Goal: Task Accomplishment & Management: Use online tool/utility

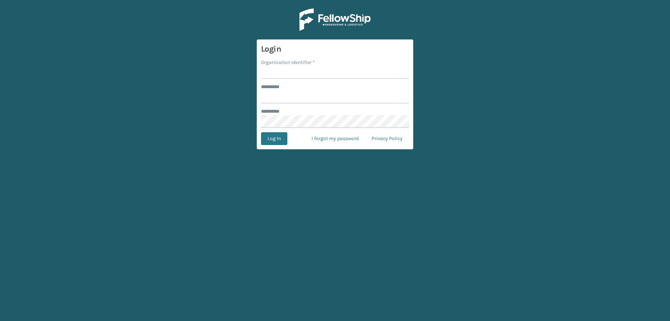
click at [294, 73] on input "Organization Identifier *" at bounding box center [335, 72] width 148 height 13
type input "fellowship - east"
click at [309, 99] on input "******** *" at bounding box center [335, 97] width 148 height 13
type input "****"
click at [261, 132] on button "Log In" at bounding box center [274, 138] width 26 height 13
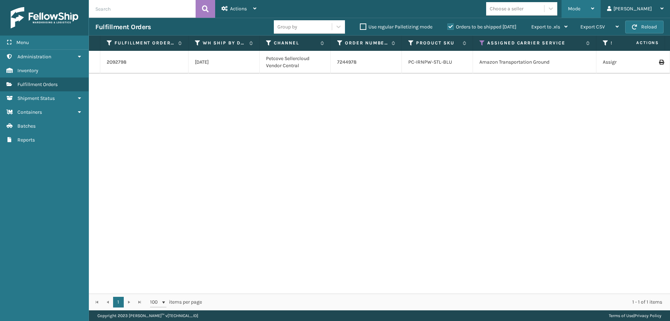
click at [581, 10] on span "Mode" at bounding box center [574, 9] width 12 height 6
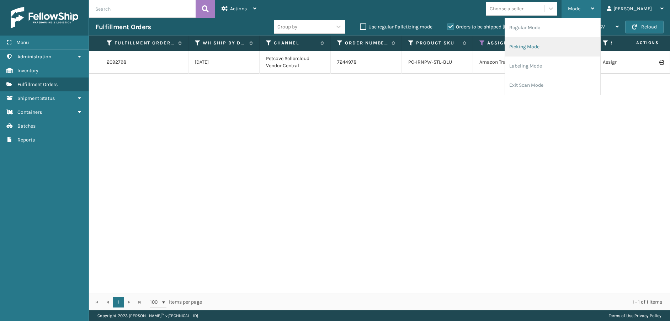
click at [573, 50] on li "Picking Mode" at bounding box center [552, 46] width 95 height 19
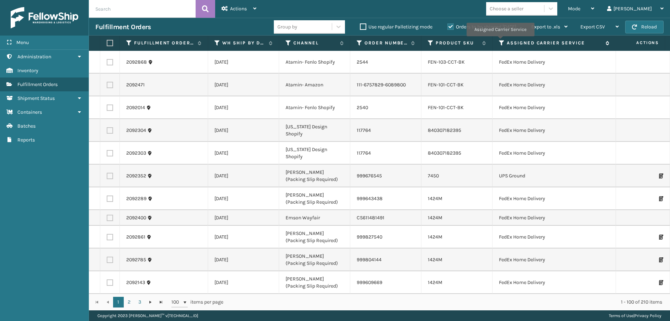
click at [501, 41] on icon at bounding box center [502, 43] width 6 height 6
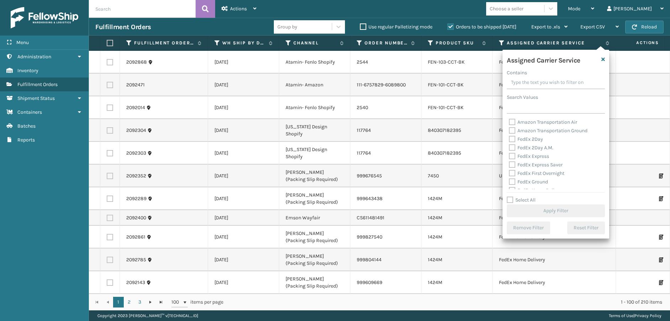
click at [511, 139] on label "FedEx 2Day" at bounding box center [526, 139] width 34 height 6
click at [509, 139] on input "FedEx 2Day" at bounding box center [509, 137] width 0 height 5
checkbox input "true"
click at [511, 151] on div "FedEx 2Day A.M." at bounding box center [556, 148] width 94 height 9
click at [512, 149] on label "FedEx 2Day A.M." at bounding box center [531, 148] width 44 height 6
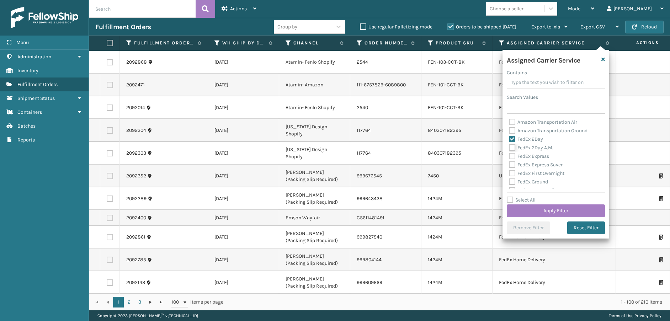
click at [509, 148] on input "FedEx 2Day A.M." at bounding box center [509, 146] width 0 height 5
checkbox input "true"
click at [511, 160] on div "FedEx Express" at bounding box center [556, 156] width 94 height 9
click at [511, 156] on label "FedEx Express" at bounding box center [529, 156] width 40 height 6
click at [509, 156] on input "FedEx Express" at bounding box center [509, 154] width 0 height 5
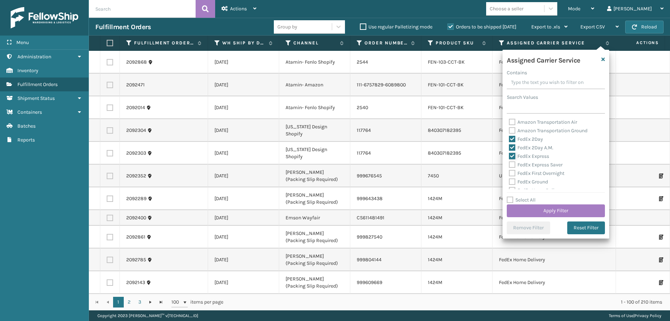
checkbox input "true"
click at [512, 164] on label "FedEx Express Saver" at bounding box center [536, 165] width 54 height 6
click at [509, 164] on input "FedEx Express Saver" at bounding box center [509, 163] width 0 height 5
checkbox input "true"
click at [513, 176] on label "FedEx First Overnight" at bounding box center [536, 173] width 55 height 6
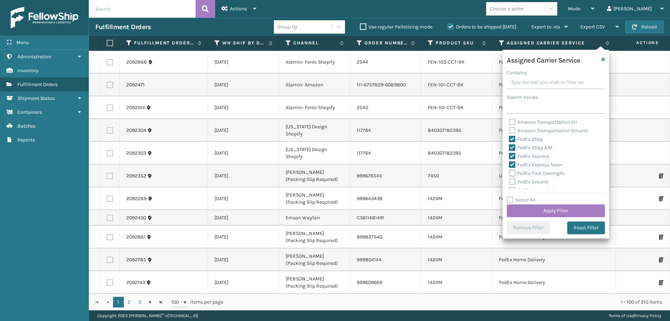
click at [509, 174] on input "FedEx First Overnight" at bounding box center [509, 171] width 0 height 5
checkbox input "true"
click at [513, 181] on label "FedEx Ground" at bounding box center [528, 182] width 39 height 6
click at [509, 181] on input "FedEx Ground" at bounding box center [509, 180] width 0 height 5
checkbox input "true"
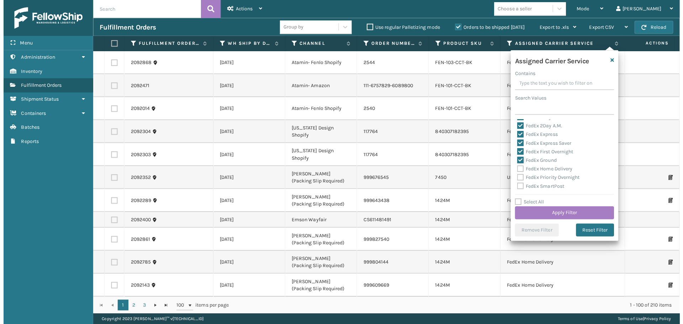
scroll to position [36, 0]
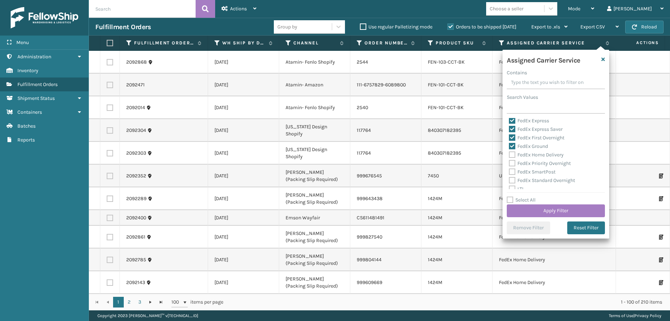
click at [513, 155] on label "FedEx Home Delivery" at bounding box center [536, 155] width 55 height 6
click at [509, 155] on input "FedEx Home Delivery" at bounding box center [509, 153] width 0 height 5
checkbox input "true"
click at [512, 162] on label "FedEx Priority Overnight" at bounding box center [540, 163] width 62 height 6
click at [509, 162] on input "FedEx Priority Overnight" at bounding box center [509, 161] width 0 height 5
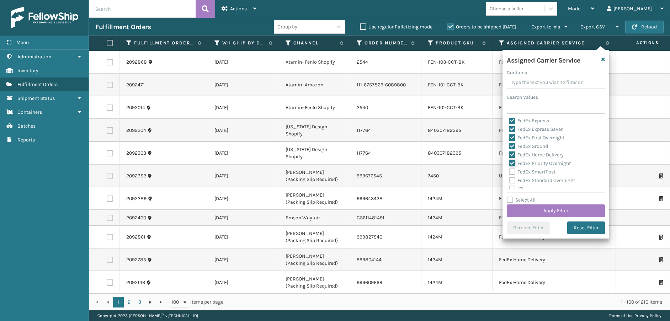
checkbox input "true"
click at [512, 172] on label "FedEx SmartPost" at bounding box center [532, 172] width 47 height 6
click at [509, 172] on input "FedEx SmartPost" at bounding box center [509, 170] width 0 height 5
checkbox input "true"
click at [513, 178] on label "FedEx Standard Overnight" at bounding box center [542, 181] width 66 height 6
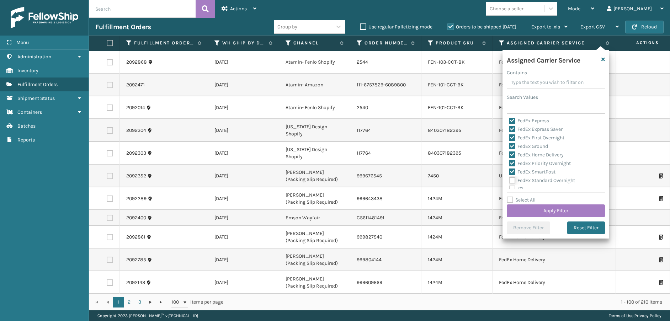
click at [509, 178] on input "FedEx Standard Overnight" at bounding box center [509, 178] width 0 height 5
checkbox input "true"
click at [519, 208] on button "Apply Filter" at bounding box center [556, 211] width 98 height 13
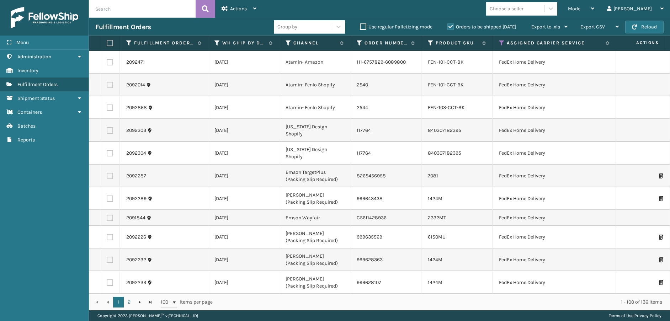
click at [110, 44] on label at bounding box center [109, 43] width 4 height 6
click at [107, 44] on input "checkbox" at bounding box center [107, 43] width 0 height 5
checkbox input "true"
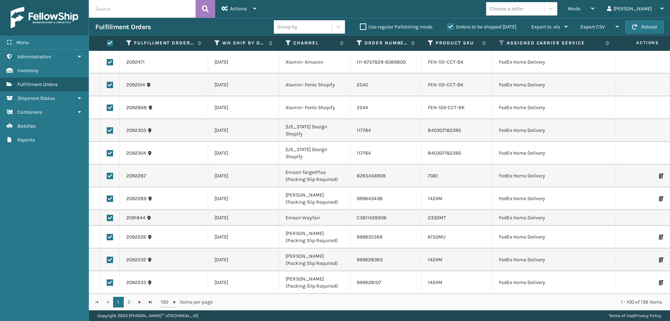
checkbox input "true"
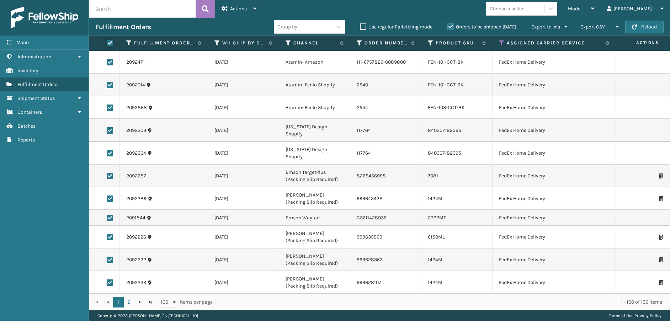
checkbox input "true"
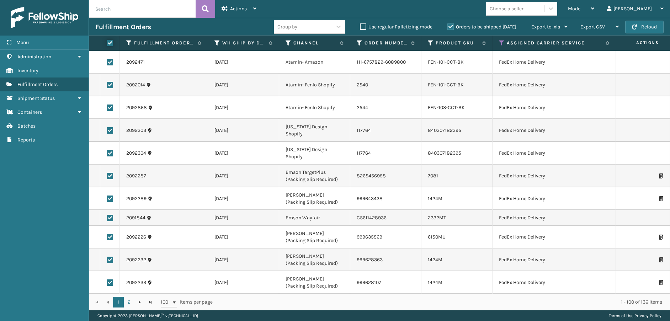
checkbox input "true"
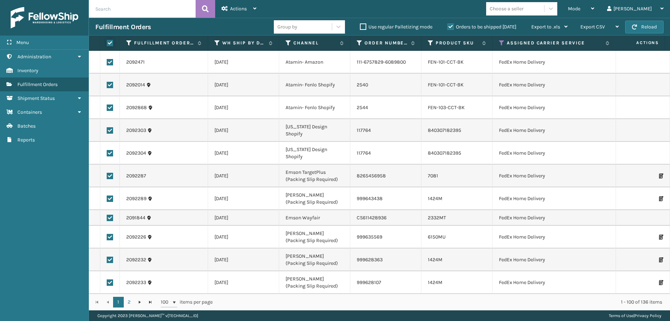
checkbox input "true"
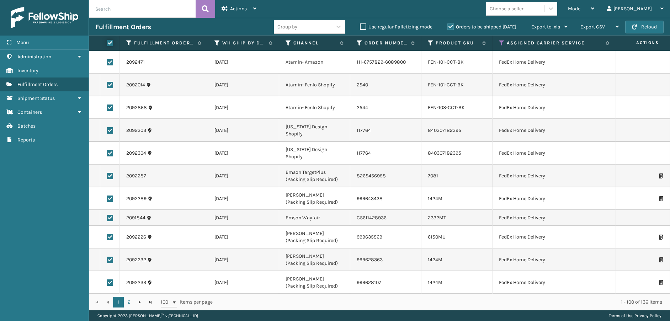
checkbox input "true"
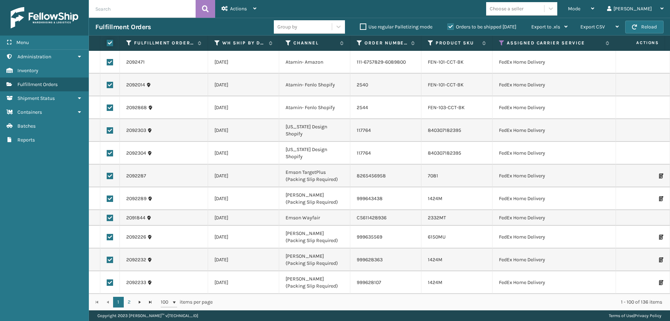
checkbox input "true"
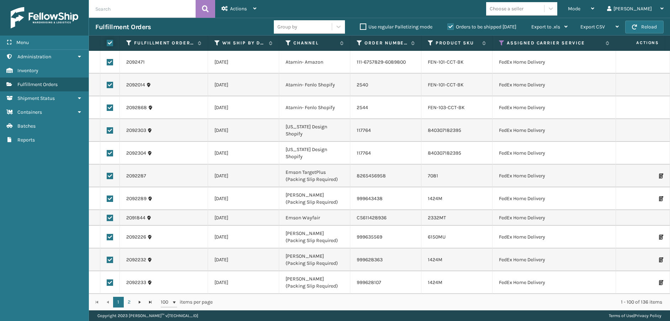
checkbox input "true"
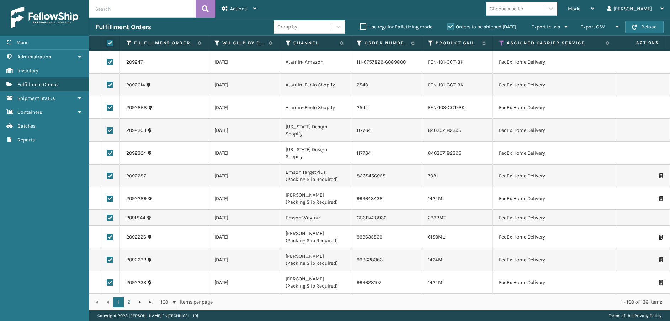
checkbox input "true"
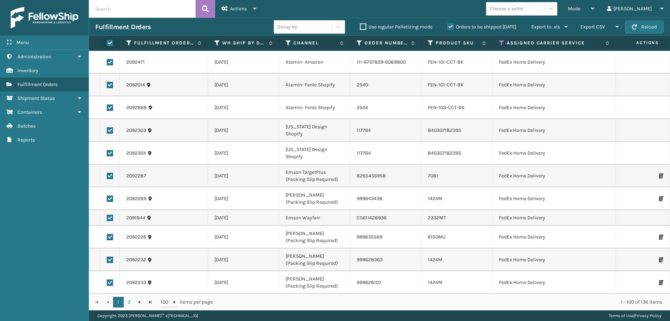
checkbox input "true"
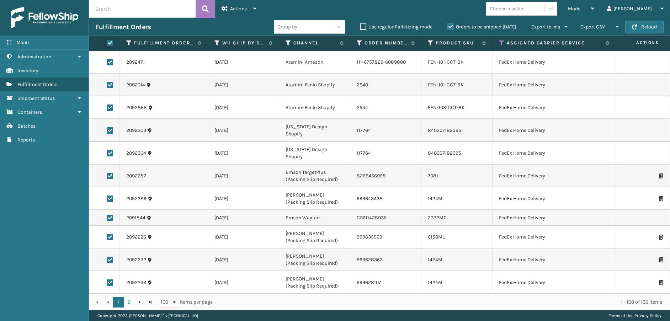
checkbox input "true"
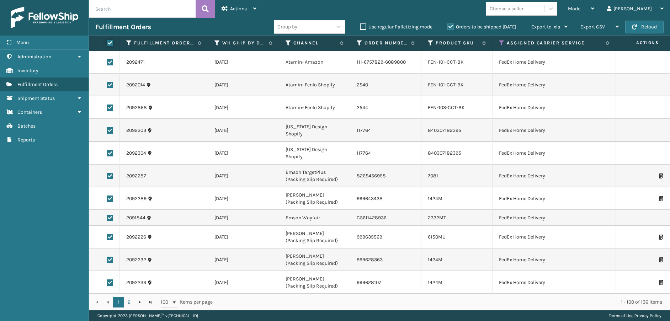
checkbox input "true"
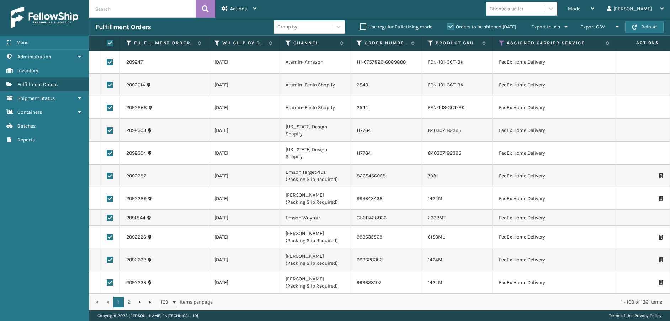
checkbox input "true"
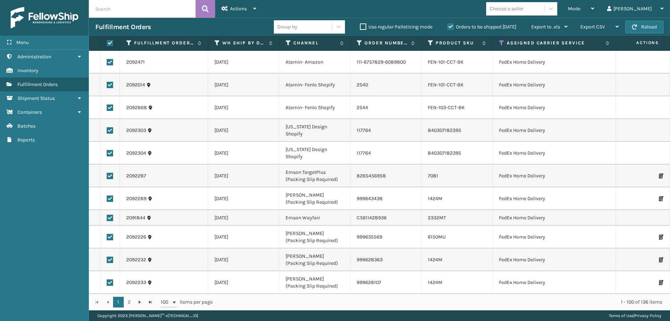
checkbox input "true"
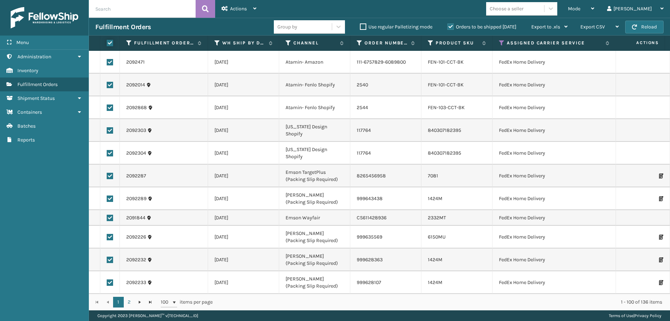
checkbox input "true"
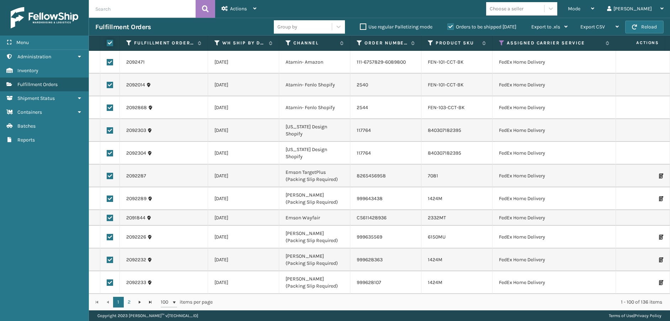
checkbox input "true"
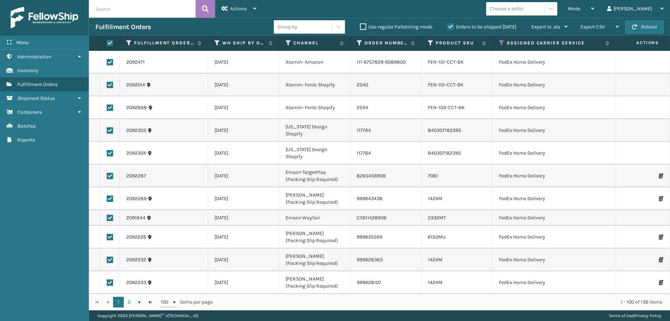
checkbox input "true"
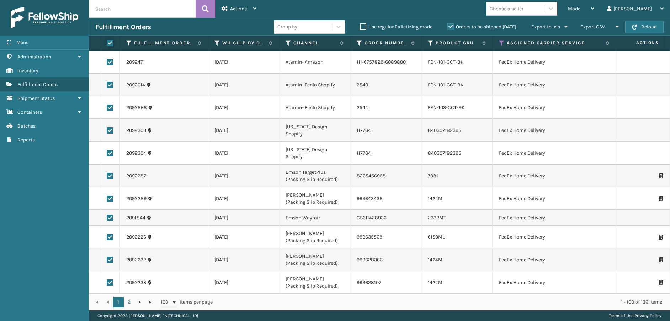
checkbox input "true"
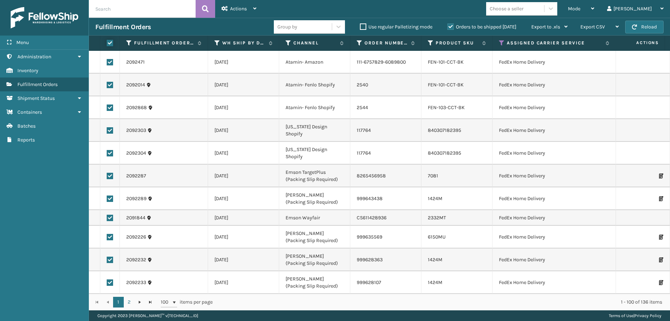
checkbox input "true"
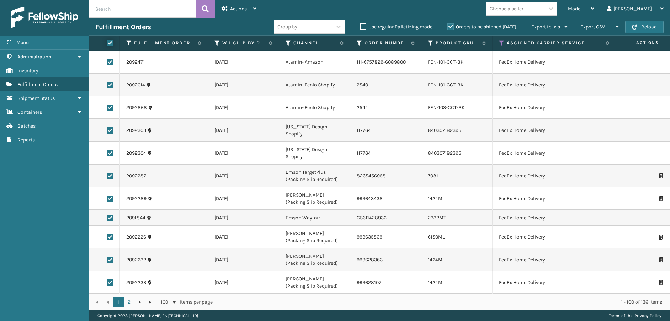
checkbox input "true"
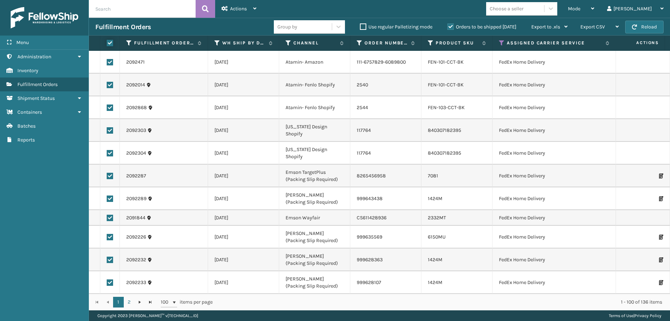
checkbox input "true"
click at [237, 10] on span "Actions" at bounding box center [238, 9] width 17 height 6
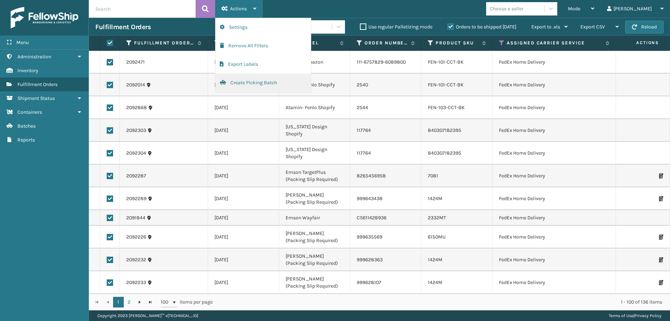
click at [248, 79] on button "Create Picking Batch" at bounding box center [263, 83] width 95 height 18
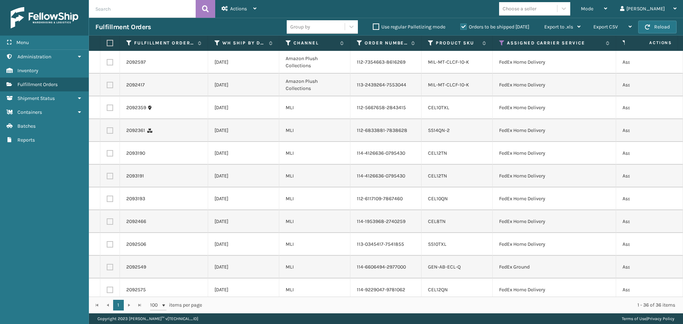
drag, startPoint x: 108, startPoint y: 44, endPoint x: 116, endPoint y: 41, distance: 8.2
click at [108, 44] on label at bounding box center [109, 43] width 4 height 6
click at [107, 44] on input "checkbox" at bounding box center [107, 43] width 0 height 5
checkbox input "true"
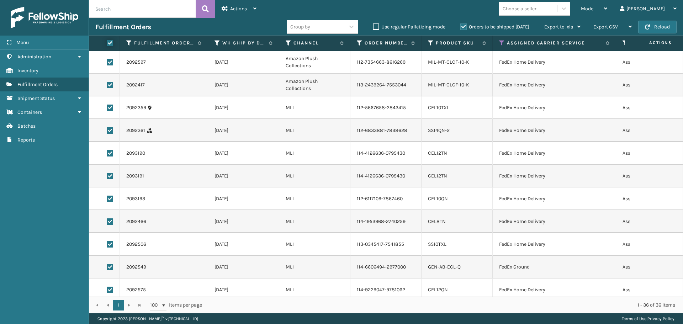
checkbox input "true"
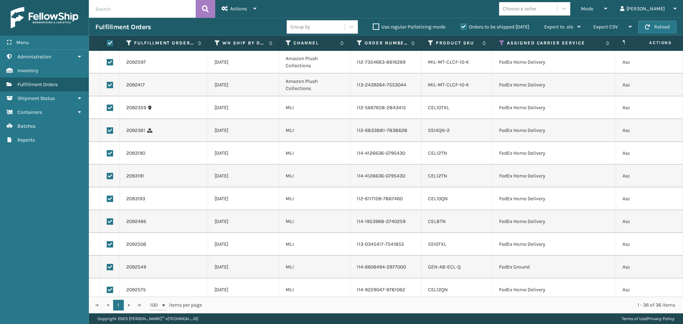
checkbox input "true"
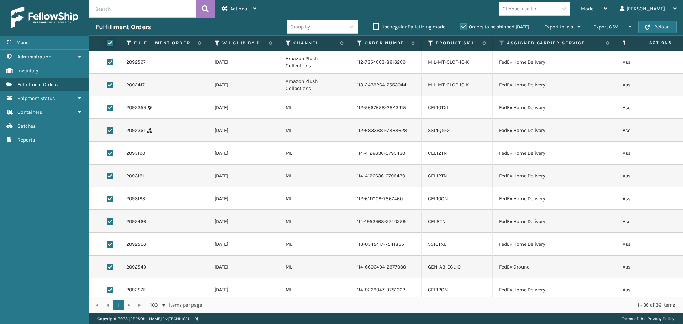
checkbox input "true"
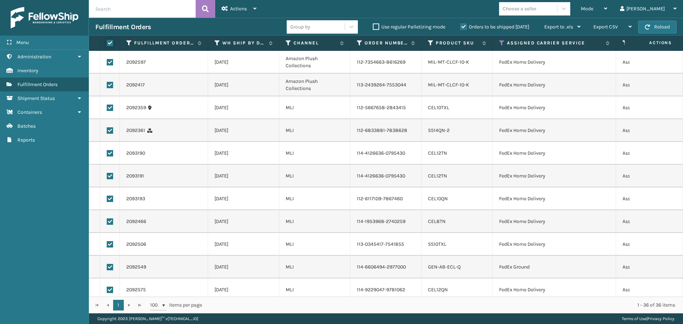
checkbox input "true"
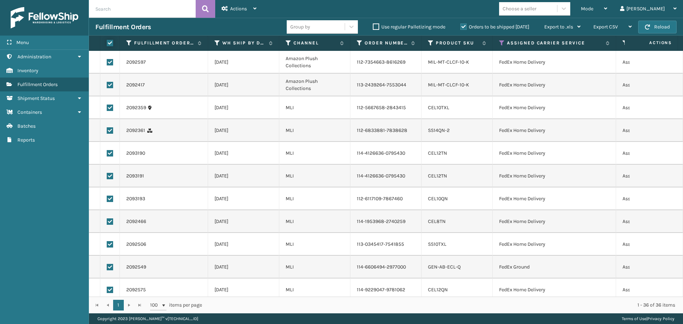
checkbox input "true"
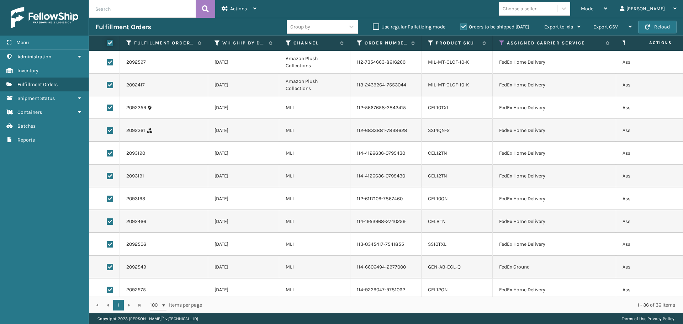
checkbox input "true"
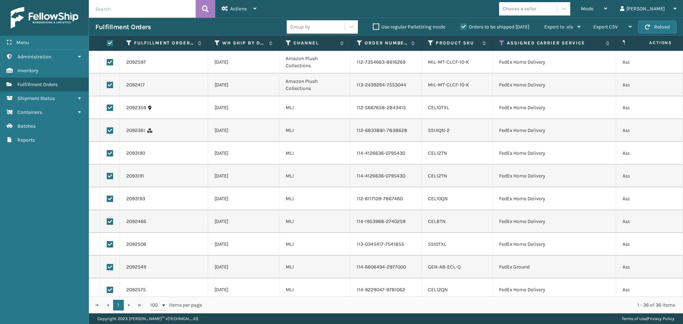
checkbox input "true"
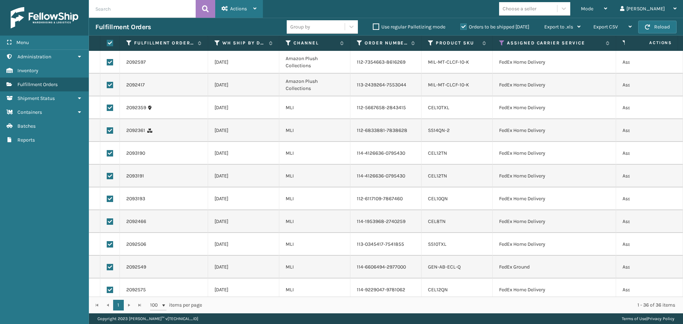
click at [247, 10] on span "Actions" at bounding box center [238, 9] width 17 height 6
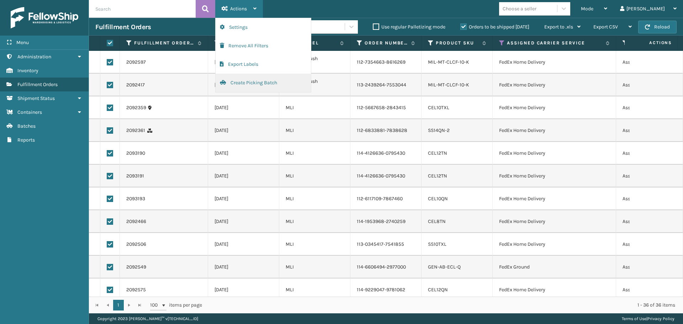
click at [246, 86] on button "Create Picking Batch" at bounding box center [263, 83] width 95 height 18
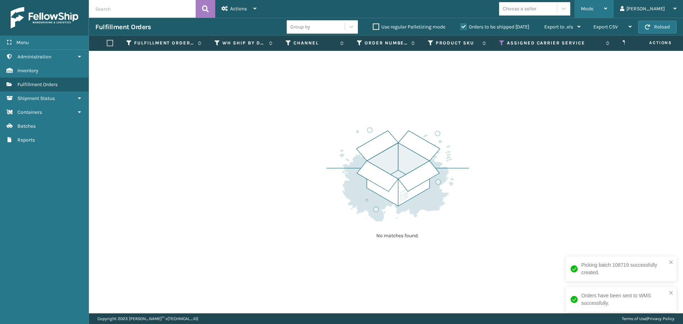
click at [609, 4] on div "Mode Regular Mode Picking Mode Labeling Mode Exit Scan Mode" at bounding box center [594, 9] width 39 height 18
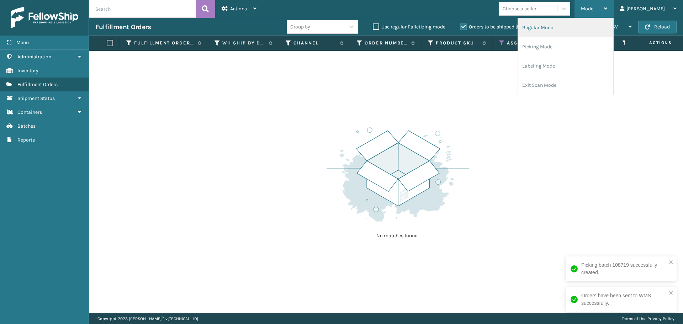
click at [612, 29] on li "Regular Mode" at bounding box center [565, 27] width 95 height 19
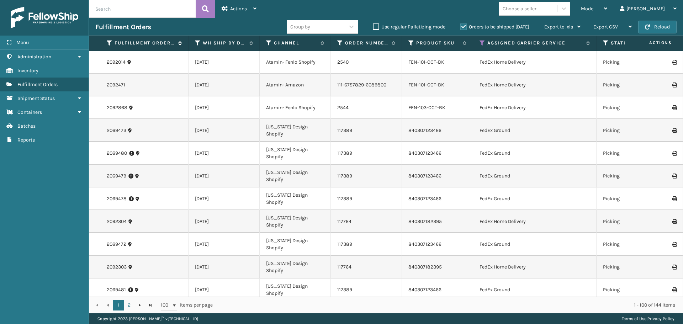
click at [111, 42] on icon at bounding box center [110, 43] width 6 height 6
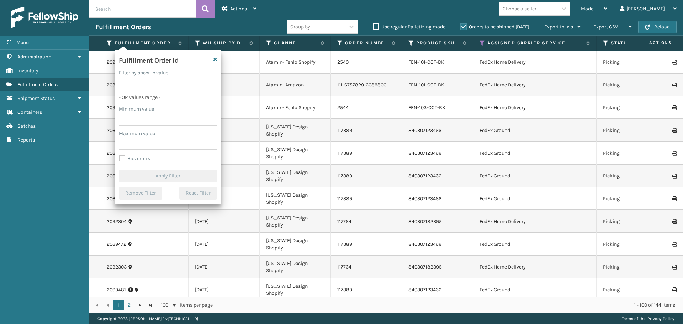
click at [146, 83] on input "Filter by specific value" at bounding box center [168, 82] width 98 height 13
paste input "2092613"
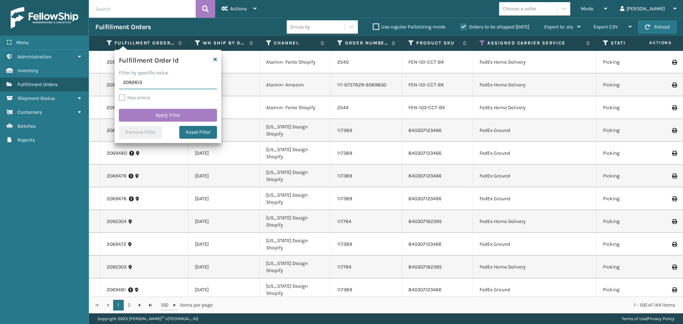
click at [133, 82] on input "2092613" at bounding box center [168, 82] width 98 height 13
type input "2092613"
click button "Apply Filter" at bounding box center [168, 115] width 98 height 13
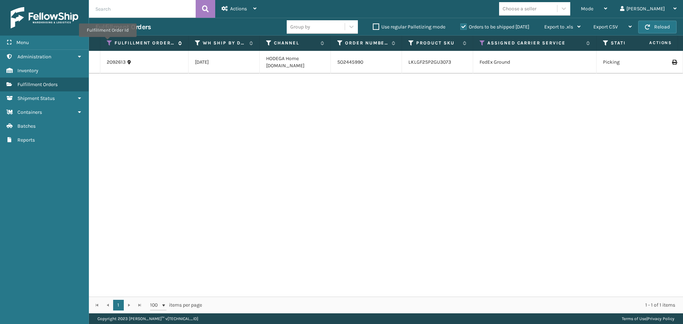
click at [107, 42] on icon at bounding box center [110, 43] width 6 height 6
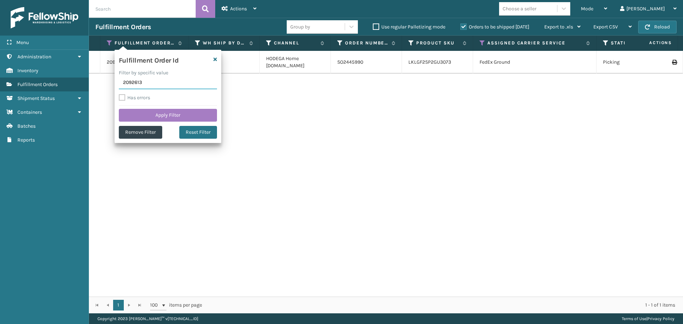
click at [155, 84] on input "2092613" at bounding box center [168, 82] width 98 height 13
paste input "2093082"
type input "2093082"
click at [143, 110] on button "Apply Filter" at bounding box center [168, 115] width 98 height 13
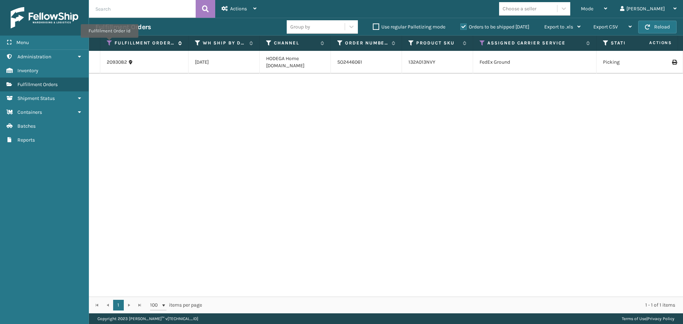
click at [109, 43] on icon at bounding box center [110, 43] width 6 height 6
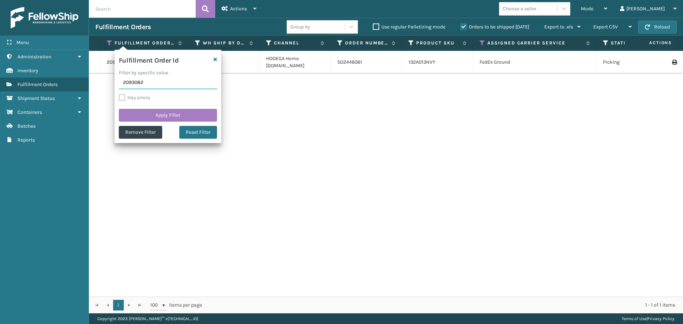
click at [148, 85] on input "2093082" at bounding box center [168, 82] width 98 height 13
paste input "90"
type input "2093090"
click at [150, 111] on button "Apply Filter" at bounding box center [168, 115] width 98 height 13
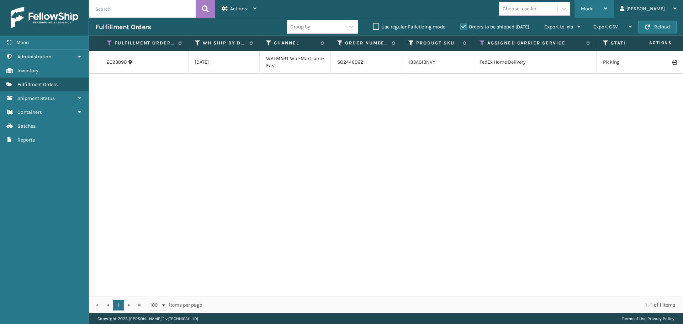
click at [607, 11] on div "Mode" at bounding box center [594, 9] width 26 height 18
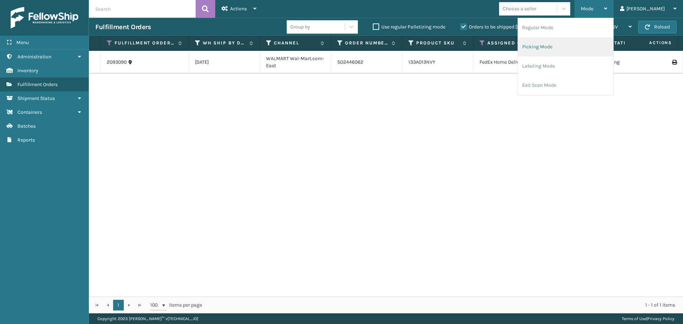
click at [586, 49] on li "Picking Mode" at bounding box center [565, 46] width 95 height 19
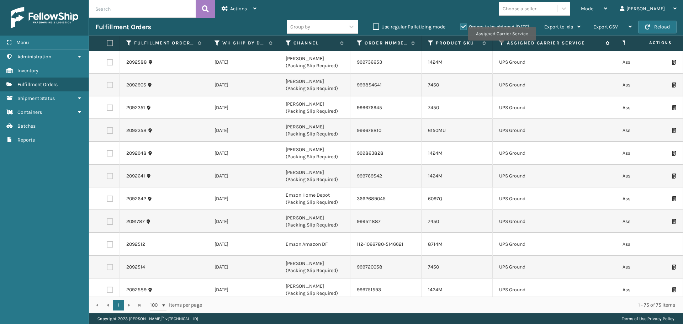
click at [502, 42] on icon at bounding box center [502, 43] width 6 height 6
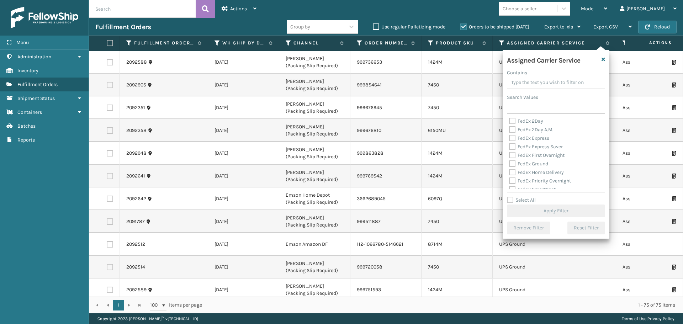
scroll to position [71, 0]
click at [512, 152] on label "LTL" at bounding box center [517, 153] width 16 height 6
click at [509, 152] on input "LTL" at bounding box center [509, 151] width 0 height 5
checkbox input "true"
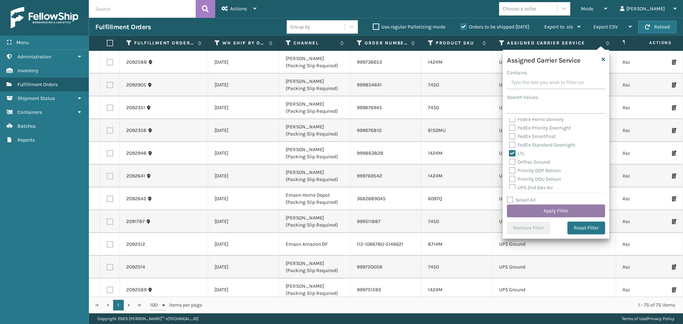
click at [522, 209] on button "Apply Filter" at bounding box center [556, 211] width 98 height 13
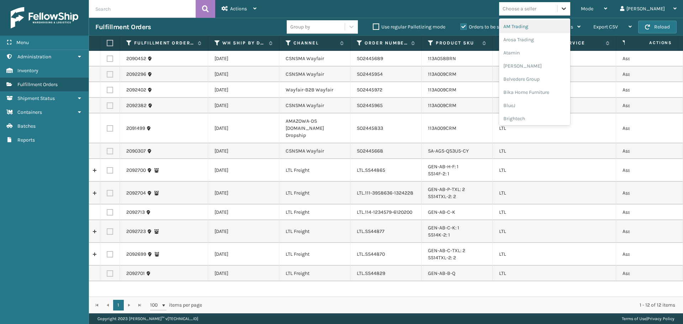
click at [567, 10] on icon at bounding box center [563, 8] width 7 height 7
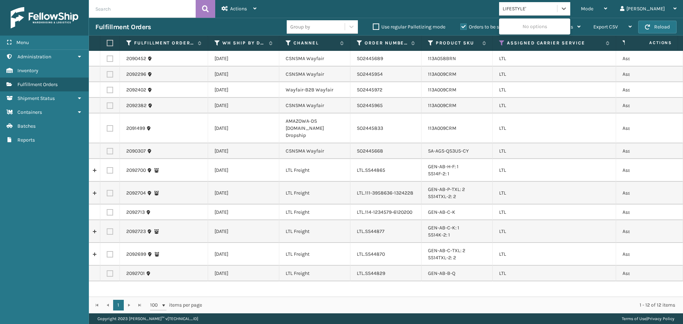
type input "LIFESTYLE"
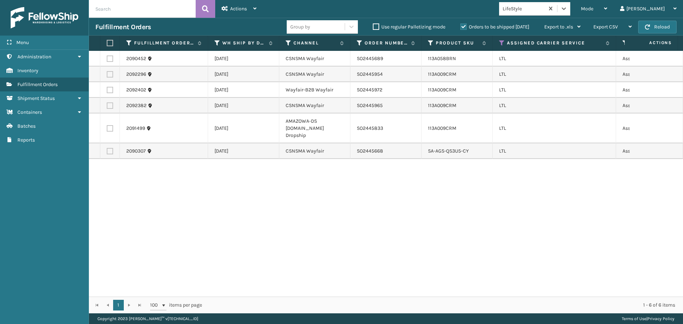
click at [109, 57] on label at bounding box center [110, 58] width 6 height 6
click at [107, 57] on input "checkbox" at bounding box center [107, 57] width 0 height 5
checkbox input "true"
click at [109, 73] on label at bounding box center [110, 74] width 6 height 6
click at [107, 73] on input "checkbox" at bounding box center [107, 73] width 0 height 5
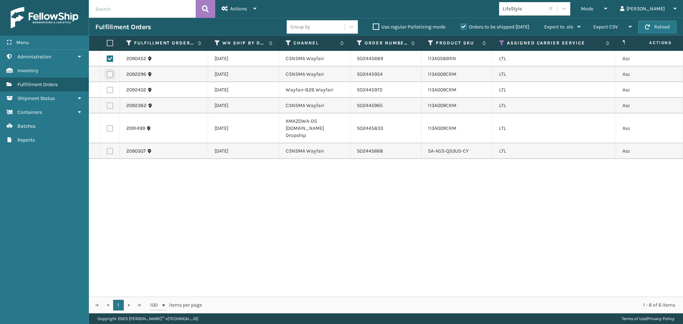
checkbox input "true"
click at [108, 90] on label at bounding box center [110, 90] width 6 height 6
click at [107, 90] on input "checkbox" at bounding box center [107, 89] width 0 height 5
checkbox input "true"
click at [109, 106] on label at bounding box center [110, 105] width 6 height 6
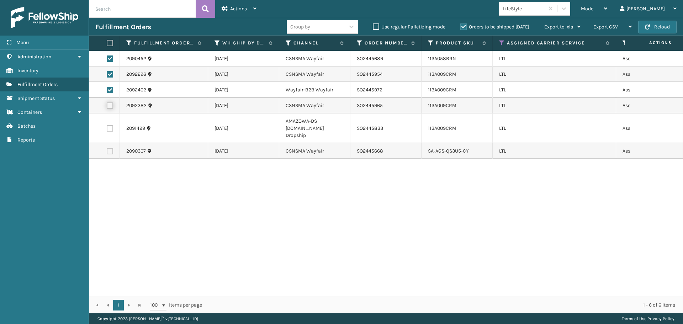
click at [107, 106] on input "checkbox" at bounding box center [107, 104] width 0 height 5
checkbox input "true"
click at [112, 148] on label at bounding box center [110, 151] width 6 height 6
click at [107, 148] on input "checkbox" at bounding box center [107, 150] width 0 height 5
checkbox input "true"
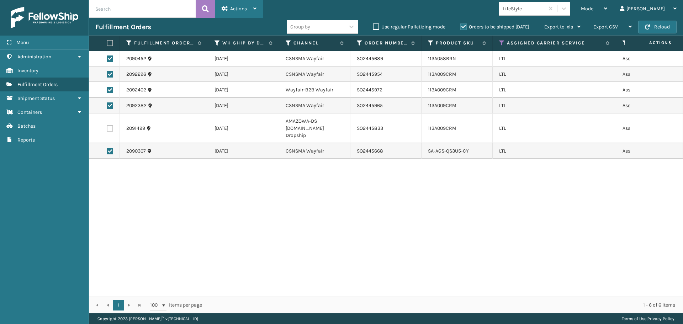
click at [243, 16] on div "Actions" at bounding box center [239, 9] width 35 height 18
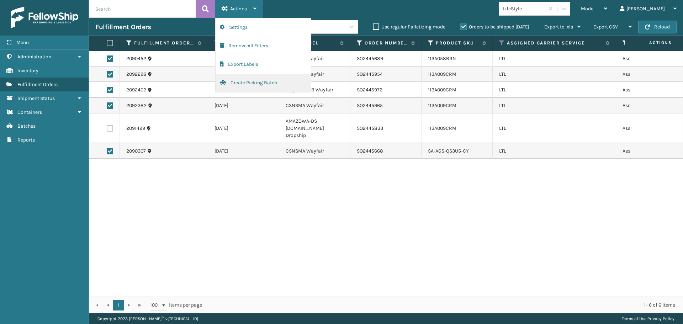
click at [249, 82] on button "Create Picking Batch" at bounding box center [263, 83] width 95 height 18
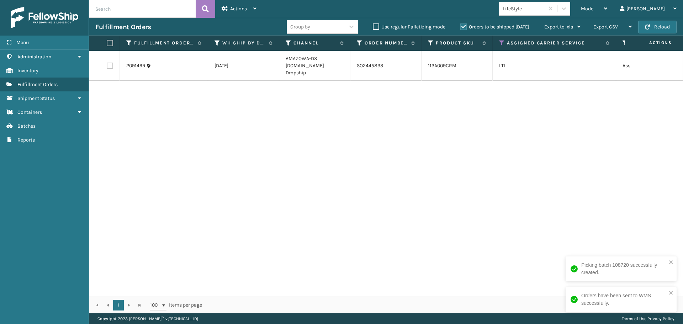
click at [110, 64] on label at bounding box center [110, 66] width 6 height 6
click at [107, 64] on input "checkbox" at bounding box center [107, 65] width 0 height 5
checkbox input "true"
click at [244, 13] on div "Actions" at bounding box center [239, 9] width 35 height 18
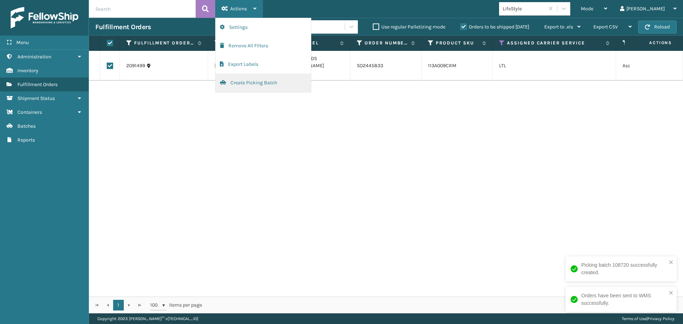
click at [252, 81] on button "Create Picking Batch" at bounding box center [263, 83] width 95 height 18
